Goal: Check status: Check status

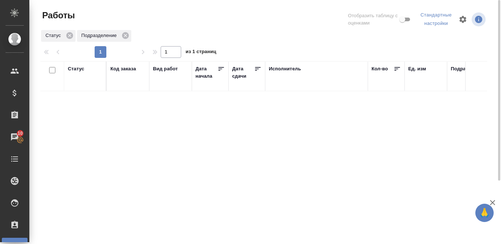
click at [76, 68] on div "Статус" at bounding box center [76, 68] width 17 height 7
click at [86, 105] on div "Подбор" at bounding box center [85, 95] width 34 height 21
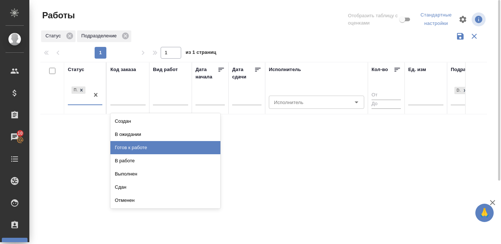
click at [154, 149] on div "Готов к работе" at bounding box center [165, 147] width 110 height 13
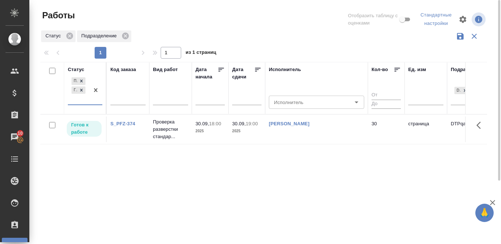
click at [324, 196] on div "Статус option Готов к работе, selected. 0 results available. Select is focused …" at bounding box center [263, 194] width 447 height 264
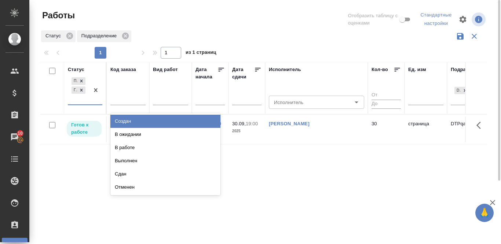
click at [82, 103] on div "Подбор Готов к работе" at bounding box center [78, 90] width 21 height 29
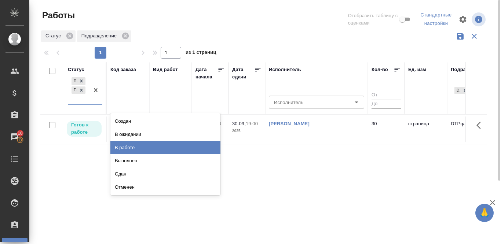
click at [132, 152] on div "В работе" at bounding box center [165, 147] width 110 height 13
click at [132, 152] on div "Статус option Готов к работе, selected. option В работе focused, 5 of 8. 6 resu…" at bounding box center [263, 194] width 447 height 264
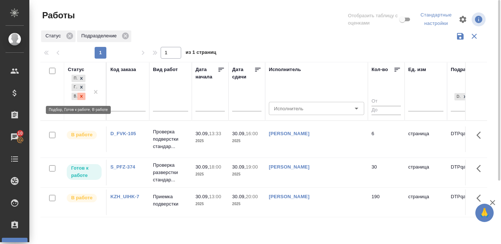
click at [81, 98] on icon at bounding box center [81, 96] width 5 height 5
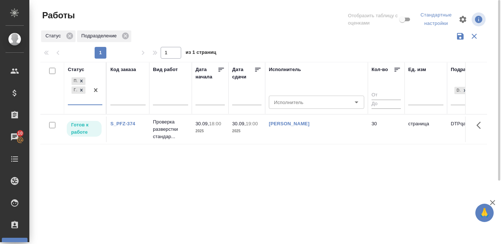
click at [68, 103] on div "Подбор Готов к работе" at bounding box center [78, 90] width 21 height 29
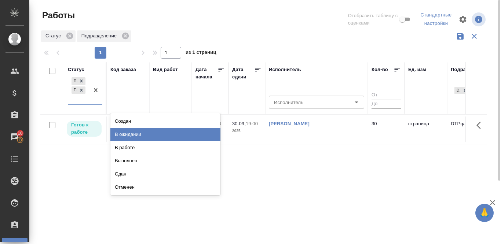
click at [176, 136] on div "В ожидании" at bounding box center [165, 134] width 110 height 13
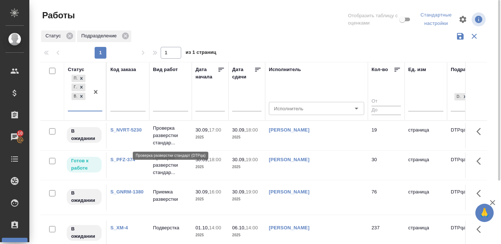
scroll to position [37, 0]
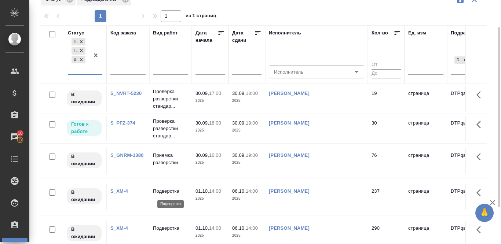
click at [162, 192] on p "Подверстка" at bounding box center [170, 191] width 35 height 7
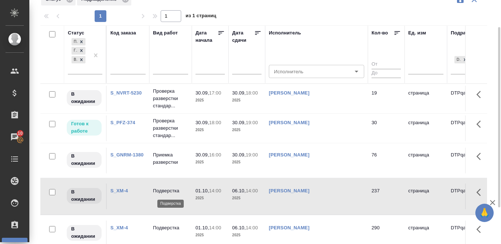
click at [163, 191] on p "Подверстка" at bounding box center [170, 190] width 35 height 7
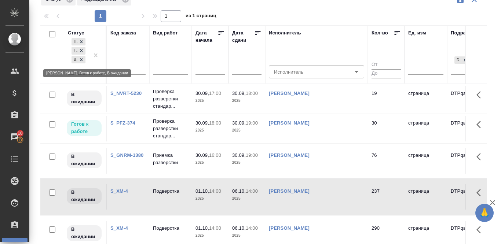
click at [80, 61] on icon at bounding box center [81, 59] width 5 height 5
click at [80, 61] on div "Подбор Готов к работе В ожидании" at bounding box center [78, 56] width 21 height 38
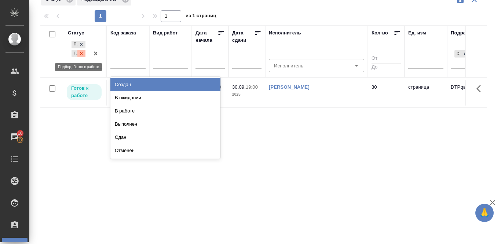
click at [82, 53] on icon at bounding box center [81, 53] width 3 height 3
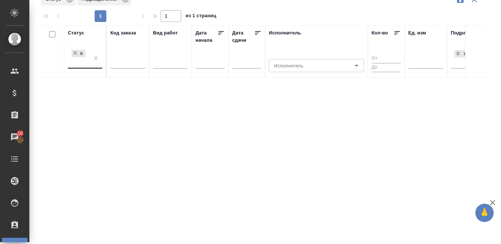
click at [77, 33] on div "Статус" at bounding box center [76, 32] width 17 height 7
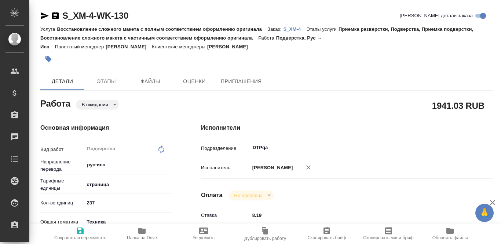
type textarea "x"
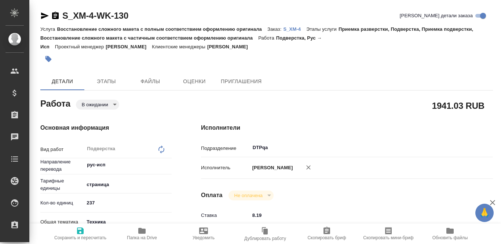
type textarea "x"
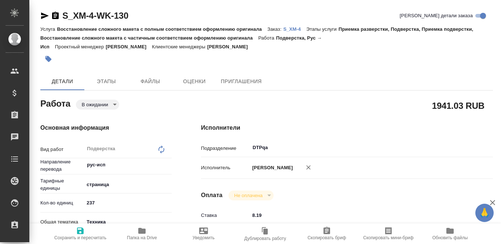
type textarea "x"
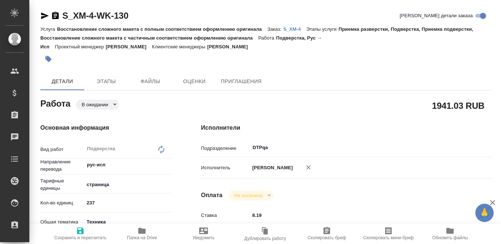
type textarea "x"
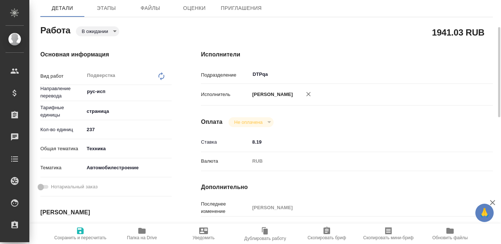
type textarea "x"
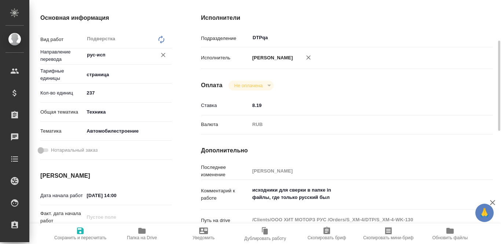
scroll to position [147, 0]
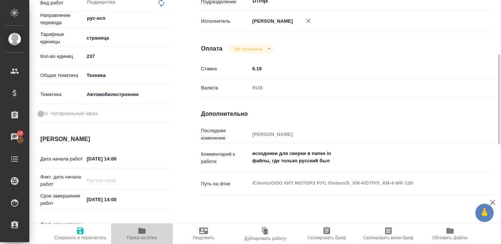
click at [145, 231] on icon "button" at bounding box center [141, 231] width 7 height 6
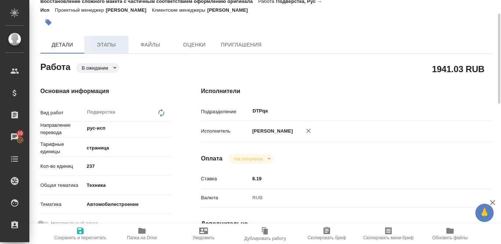
scroll to position [0, 0]
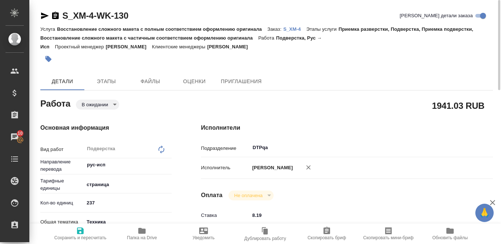
click at [299, 30] on p "S_XM-4" at bounding box center [294, 29] width 23 height 6
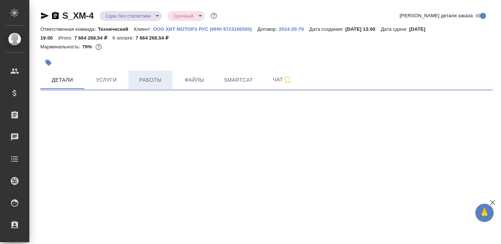
select select "RU"
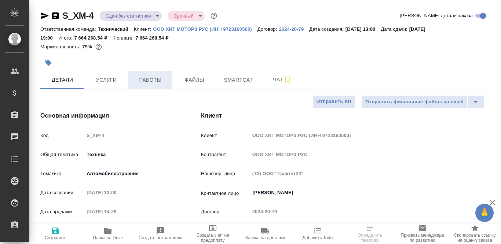
type textarea "x"
click at [148, 80] on span "Работы" at bounding box center [150, 80] width 35 height 9
type textarea "x"
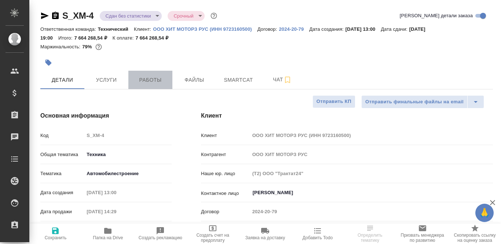
type textarea "x"
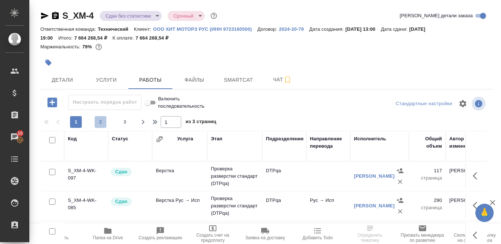
click at [103, 122] on span "2" at bounding box center [101, 121] width 12 height 7
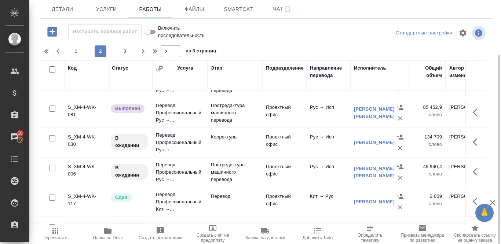
scroll to position [614, 0]
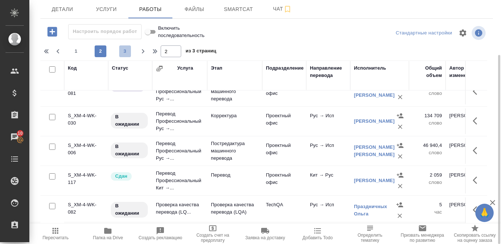
click at [130, 50] on span "3" at bounding box center [125, 51] width 12 height 7
type input "3"
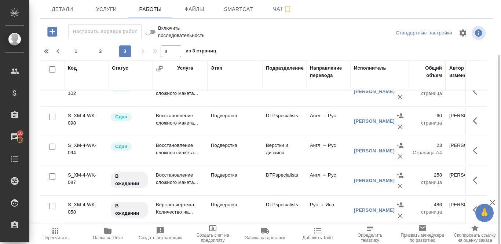
scroll to position [406, 0]
click at [300, 36] on div at bounding box center [266, 33] width 151 height 18
